Goal: Information Seeking & Learning: Understand process/instructions

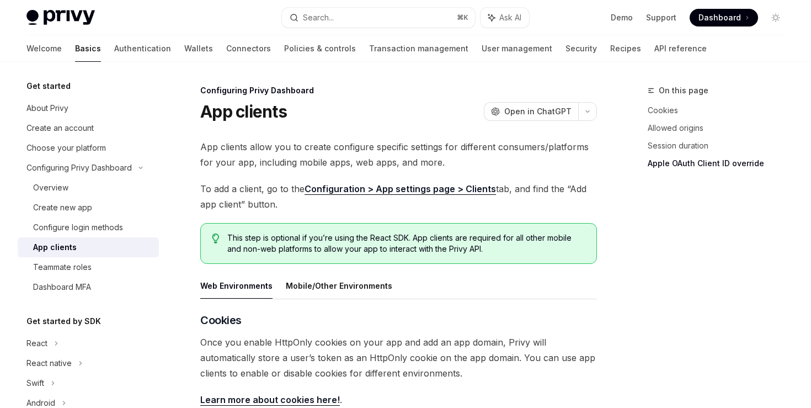
scroll to position [474, 0]
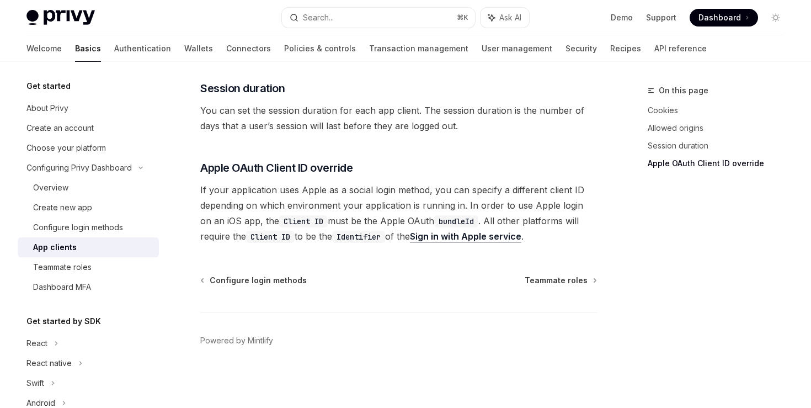
click at [443, 241] on link "Sign in with Apple service" at bounding box center [465, 236] width 111 height 12
click at [443, 223] on code "bundleId" at bounding box center [456, 221] width 44 height 12
click at [283, 238] on code "Client ID" at bounding box center [270, 236] width 49 height 12
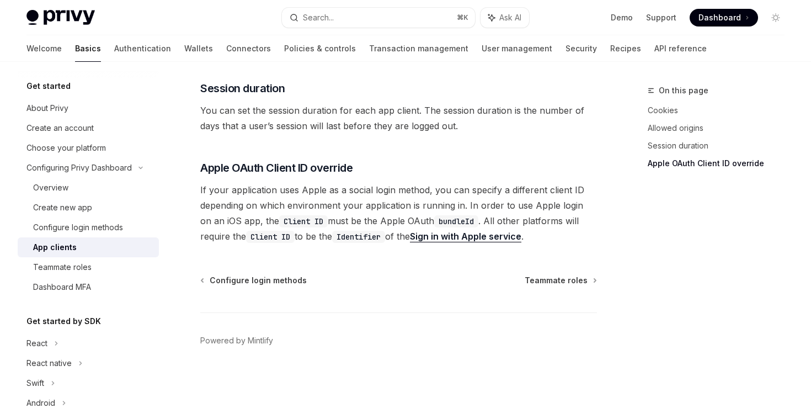
click at [259, 237] on code "Client ID" at bounding box center [270, 236] width 49 height 12
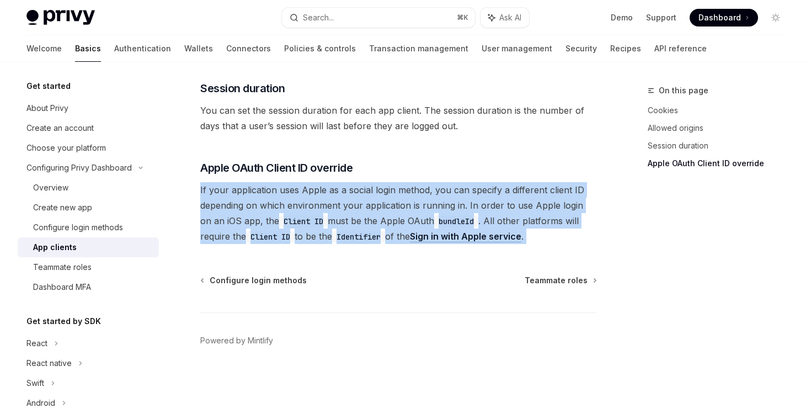
click at [259, 237] on code "Client ID" at bounding box center [270, 236] width 49 height 12
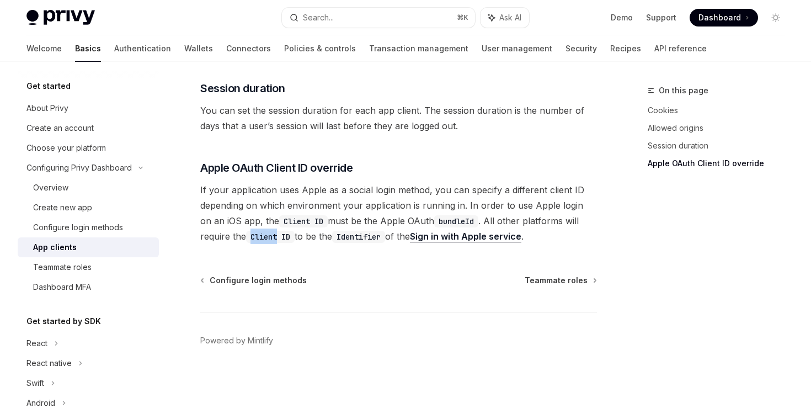
click at [259, 237] on code "Client ID" at bounding box center [270, 236] width 49 height 12
type textarea "*"
